Goal: Task Accomplishment & Management: Manage account settings

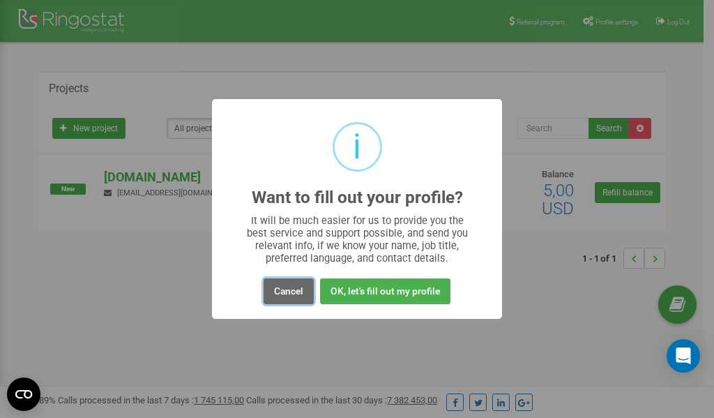
click at [288, 286] on button "Cancel" at bounding box center [289, 291] width 50 height 26
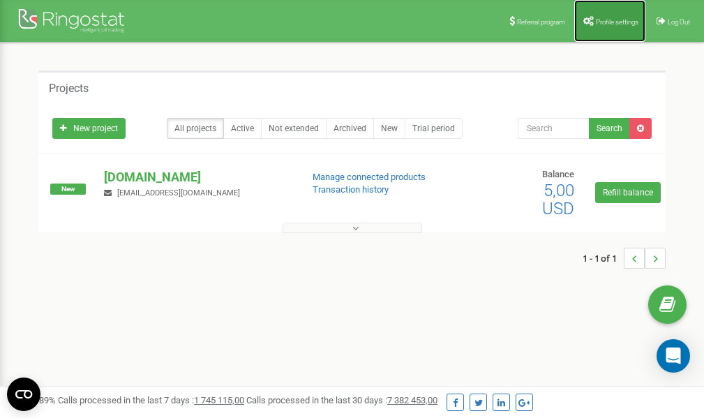
click at [612, 18] on span "Profile settings" at bounding box center [617, 22] width 43 height 8
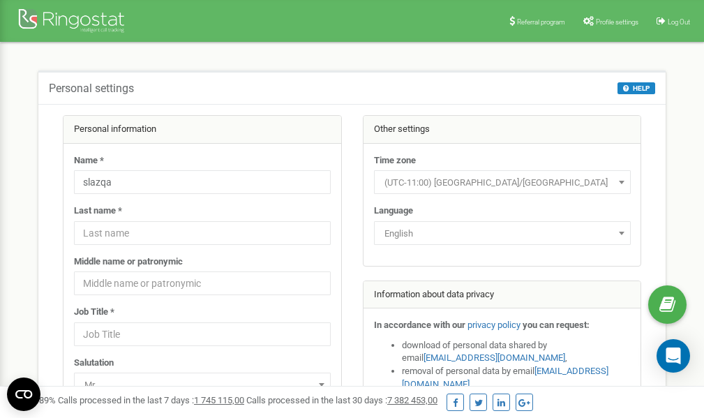
scroll to position [70, 0]
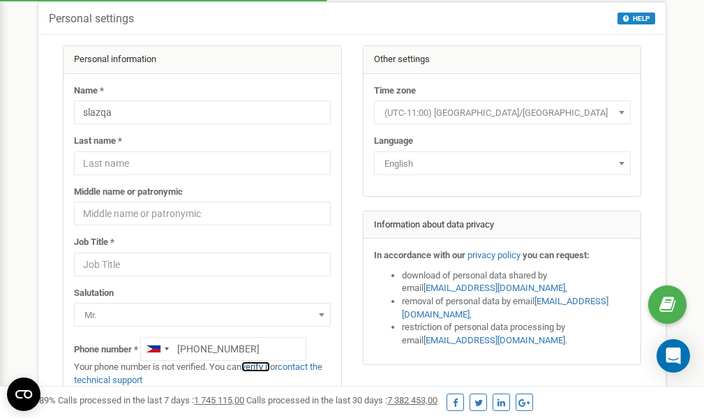
click at [264, 366] on link "verify it" at bounding box center [255, 366] width 29 height 10
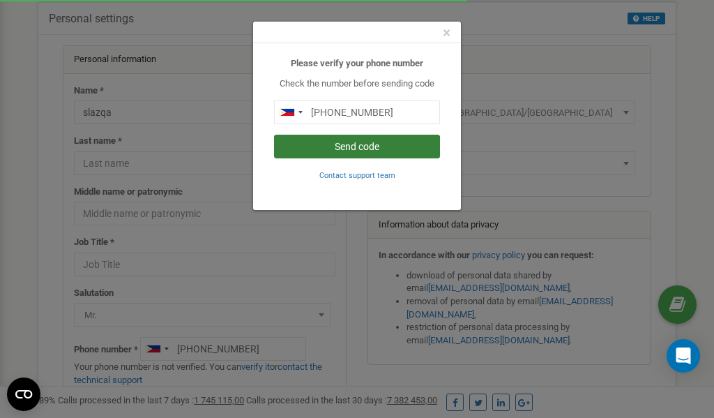
click at [380, 150] on button "Send code" at bounding box center [357, 147] width 166 height 24
